Goal: Navigation & Orientation: Find specific page/section

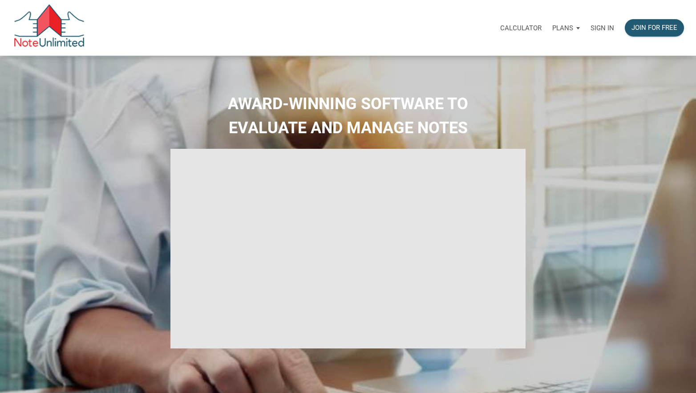
select select
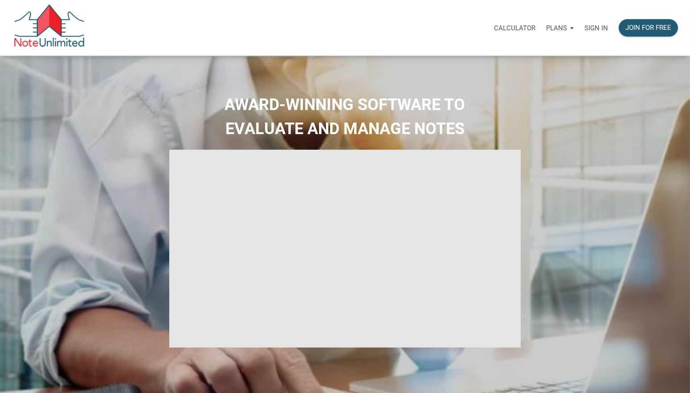
type input "Introduction to new features"
select select
click at [592, 23] on div "Sign in" at bounding box center [596, 28] width 34 height 28
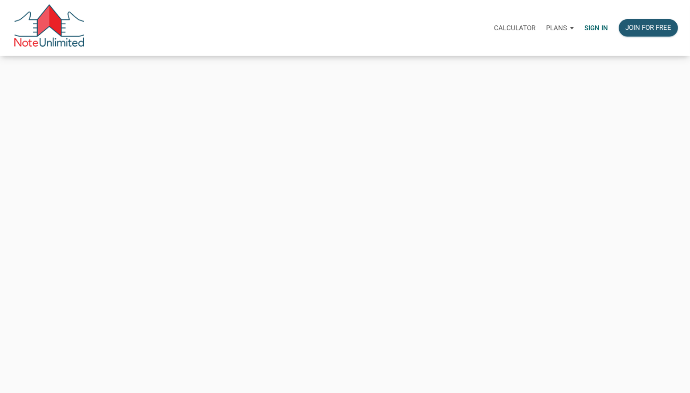
type input "[EMAIL_ADDRESS][DOMAIN_NAME]"
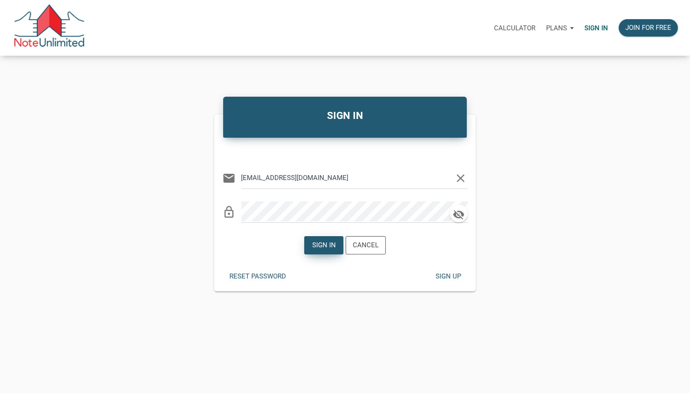
click at [324, 247] on div "Sign in" at bounding box center [324, 245] width 24 height 10
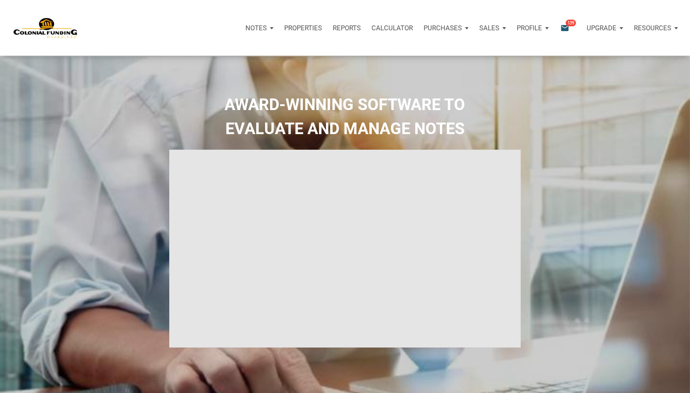
type input "Introduction to new features"
select select
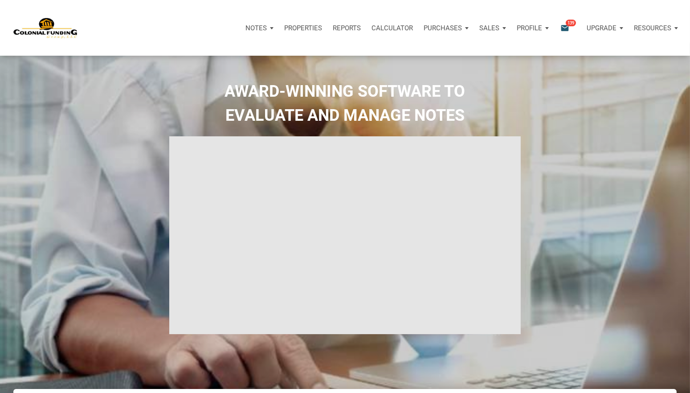
scroll to position [9, 0]
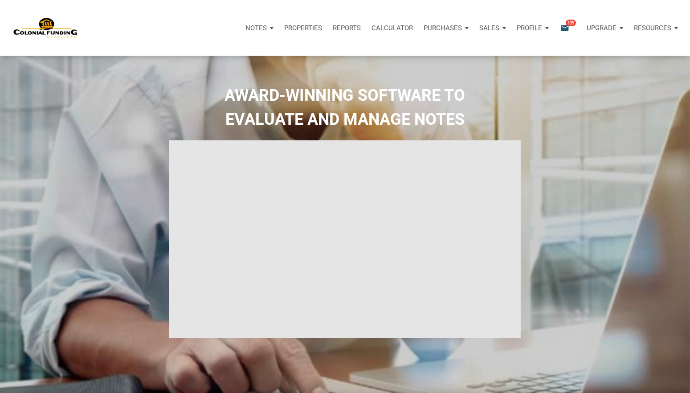
click at [264, 26] on p "Notes" at bounding box center [255, 28] width 21 height 8
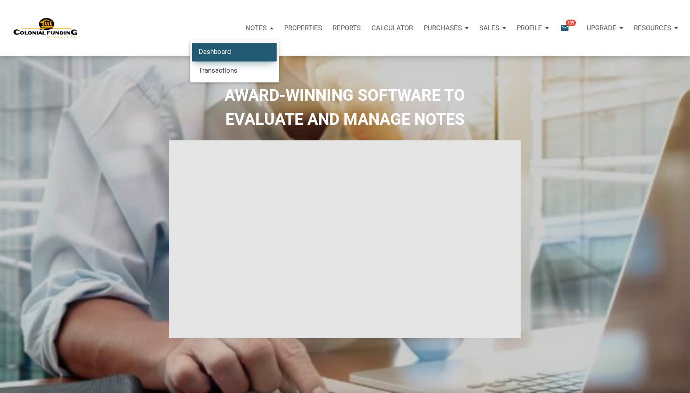
click at [241, 47] on link "Dashboard" at bounding box center [234, 52] width 85 height 18
